Goal: Transaction & Acquisition: Purchase product/service

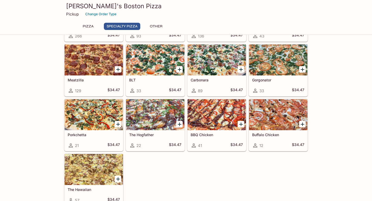
scroll to position [247, 0]
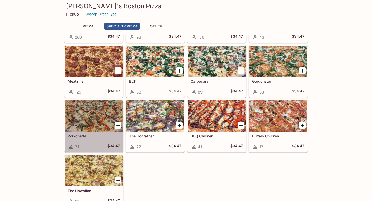
click at [92, 113] on div at bounding box center [94, 116] width 58 height 31
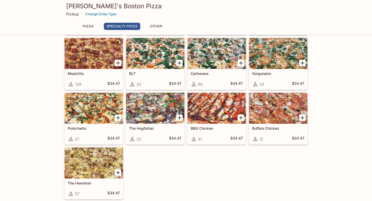
scroll to position [255, 0]
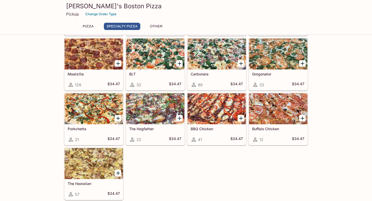
click at [214, 61] on div at bounding box center [217, 54] width 58 height 31
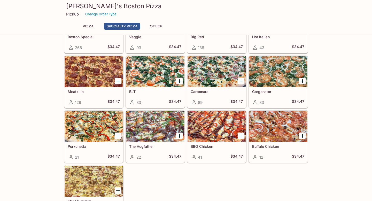
scroll to position [238, 0]
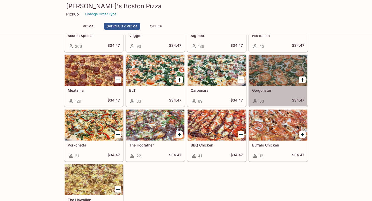
click at [293, 67] on div at bounding box center [278, 70] width 58 height 31
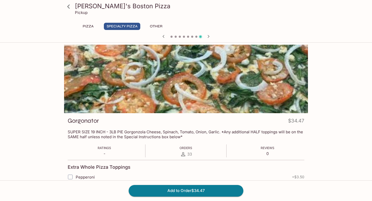
scroll to position [7, 0]
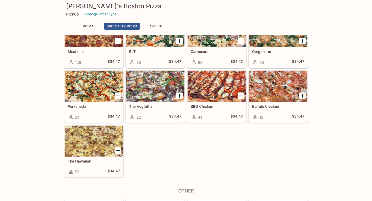
scroll to position [274, 0]
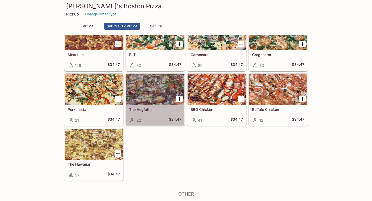
click at [155, 87] on div at bounding box center [155, 89] width 58 height 31
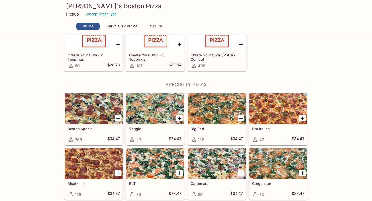
scroll to position [154, 0]
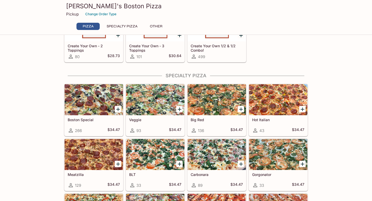
click at [139, 103] on div at bounding box center [155, 99] width 58 height 31
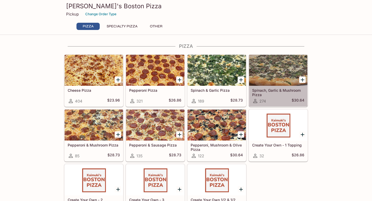
click at [277, 66] on div at bounding box center [278, 70] width 58 height 31
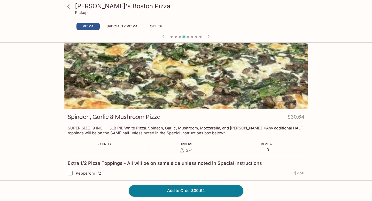
scroll to position [4, 0]
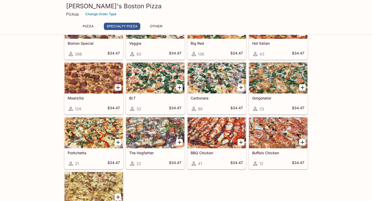
scroll to position [236, 0]
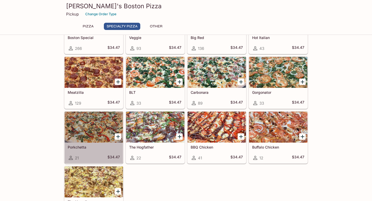
click at [116, 128] on div at bounding box center [94, 127] width 58 height 31
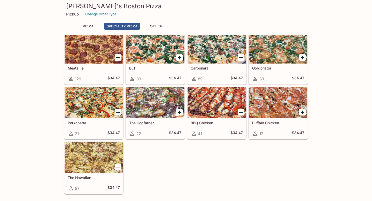
scroll to position [264, 0]
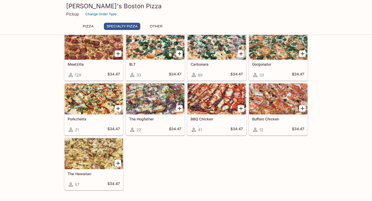
click at [346, 98] on div "Pizza Cheese Pizza 404 $23.96 Pepperoni Pizza 321 $26.86 Spinach & Garlic Pizza…" at bounding box center [186, 21] width 372 height 485
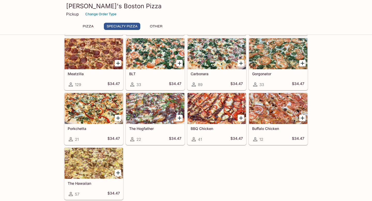
click at [241, 62] on icon "Add Carbonara" at bounding box center [241, 63] width 6 height 6
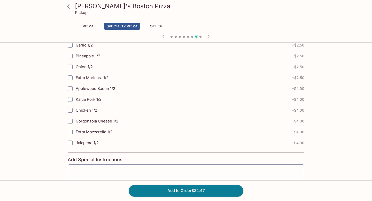
scroll to position [512, 0]
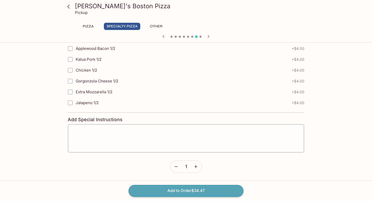
click at [194, 191] on button "Add to Order $34.47" at bounding box center [186, 190] width 115 height 11
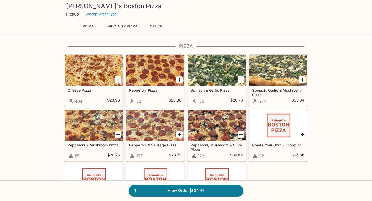
click at [302, 79] on icon "Add Spinach, Garlic & Mushroom Pizza" at bounding box center [303, 80] width 6 height 6
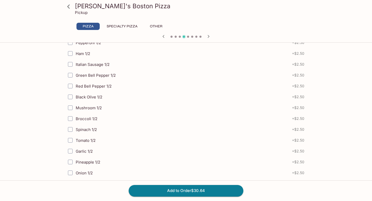
scroll to position [280, 0]
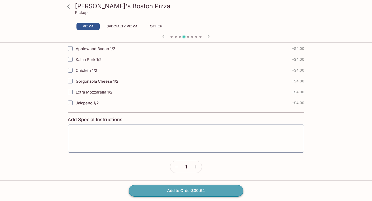
click at [215, 194] on button "Add to Order $30.64" at bounding box center [186, 190] width 115 height 11
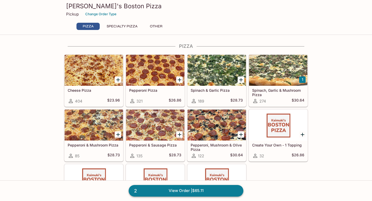
click at [217, 192] on link "2 View Order | $65.11" at bounding box center [186, 190] width 115 height 11
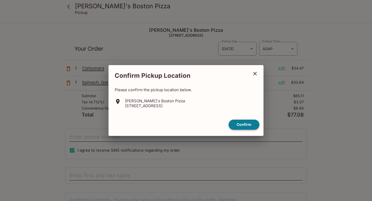
click at [246, 122] on button "Confirm" at bounding box center [244, 125] width 31 height 10
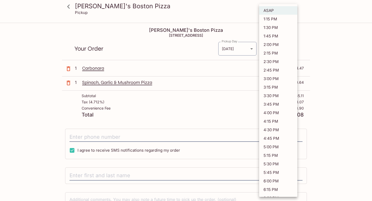
click at [269, 47] on body "[PERSON_NAME]'s Boston Pizza Pickup Kaimuki's Boston Pizza [STREET_ADDRESS] You…" at bounding box center [186, 123] width 372 height 201
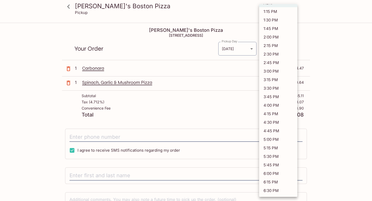
click at [280, 181] on li "6:15 PM" at bounding box center [278, 182] width 38 height 9
type input "[DATE]T04:15:43.000000Z"
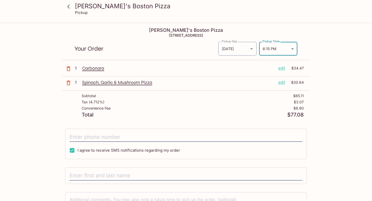
click at [333, 72] on div "Kaimuki's Boston Pizza Pickup Kaimuki's Boston Pizza [STREET_ADDRESS] Your Orde…" at bounding box center [186, 131] width 331 height 217
